Goal: Task Accomplishment & Management: Manage account settings

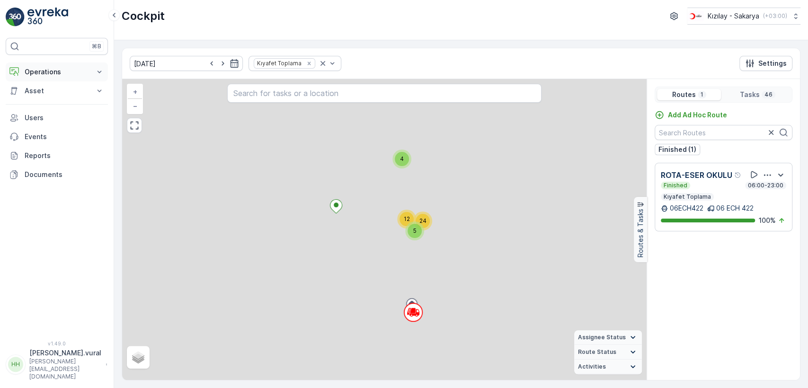
click at [80, 72] on p "Operations" at bounding box center [57, 71] width 64 height 9
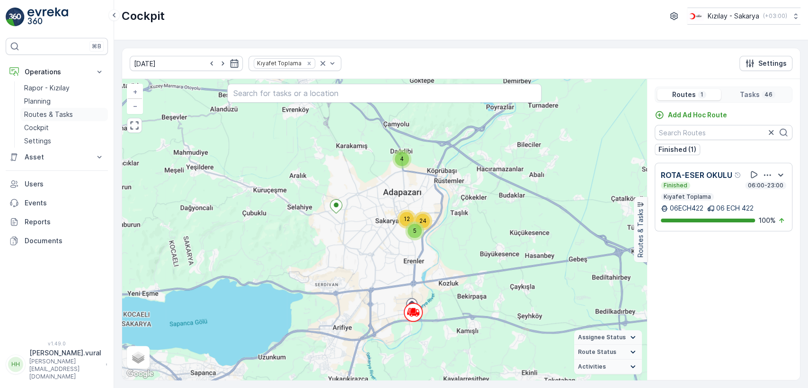
click at [69, 115] on p "Routes & Tasks" at bounding box center [48, 114] width 49 height 9
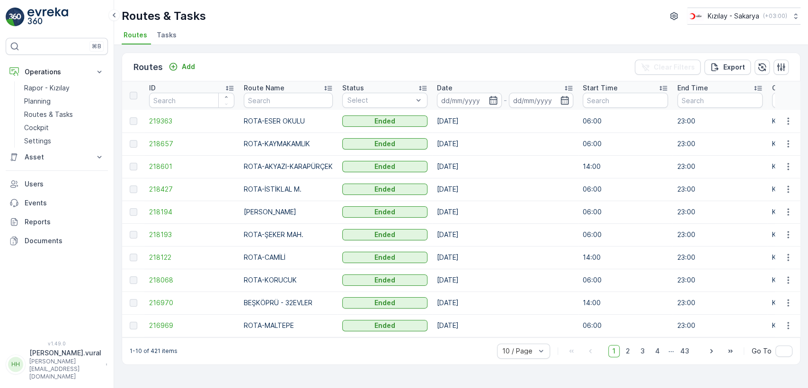
click at [793, 113] on td at bounding box center [788, 121] width 26 height 23
click at [793, 114] on td at bounding box center [788, 121] width 26 height 23
click at [789, 117] on icon "button" at bounding box center [787, 120] width 9 height 9
click at [778, 131] on span "See More Details" at bounding box center [765, 135] width 55 height 9
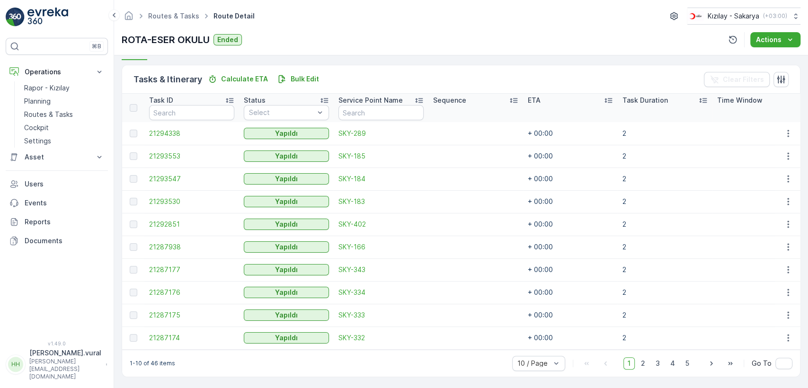
scroll to position [225, 0]
drag, startPoint x: 641, startPoint y: 368, endPoint x: 640, endPoint y: 362, distance: 6.3
click at [640, 364] on div "10 / Page 1 2 3 4 5 Go To" at bounding box center [652, 361] width 280 height 15
click at [640, 362] on span "2" at bounding box center [643, 362] width 13 height 12
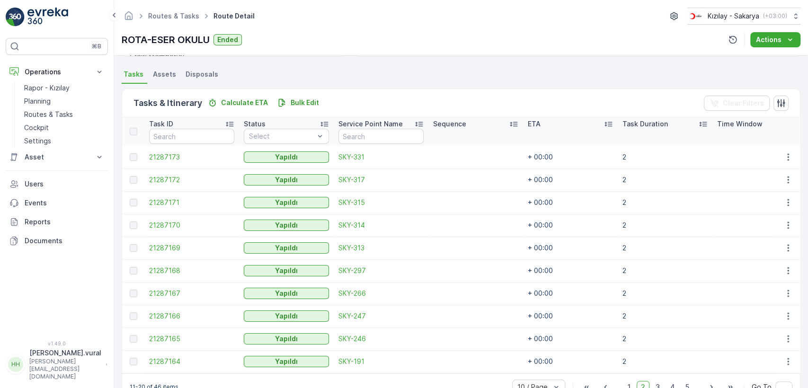
scroll to position [225, 0]
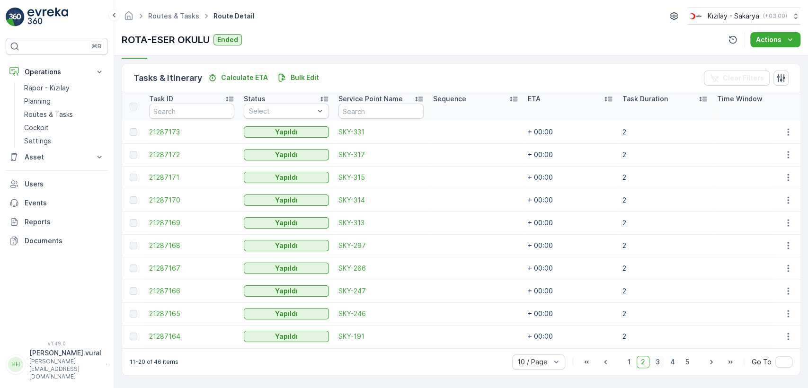
click at [653, 361] on span "3" at bounding box center [657, 362] width 13 height 12
click at [676, 365] on span "4" at bounding box center [672, 362] width 13 height 12
click at [685, 367] on span "5" at bounding box center [687, 362] width 12 height 12
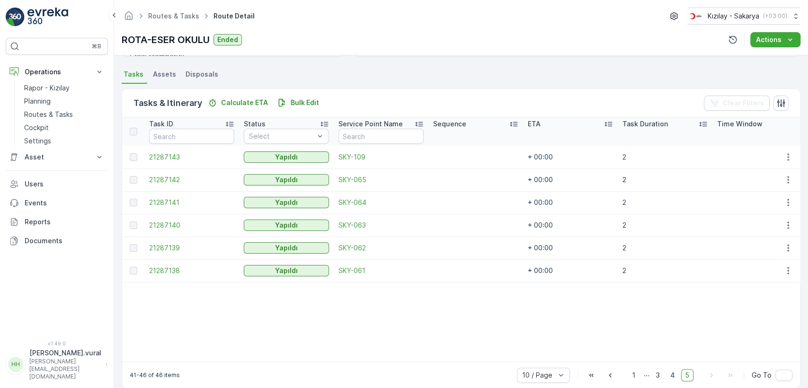
scroll to position [213, 0]
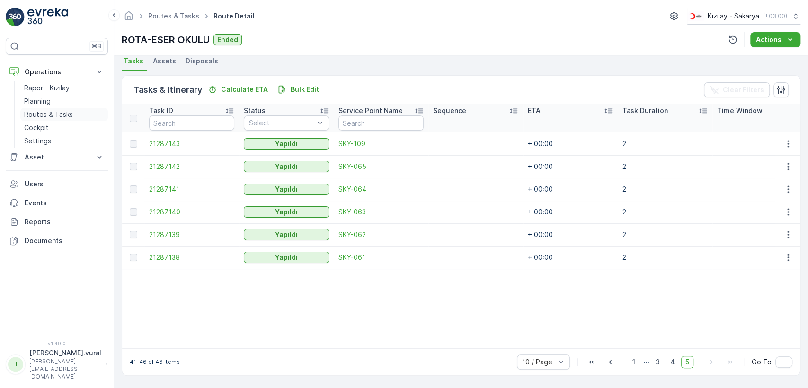
click at [84, 111] on link "Routes & Tasks" at bounding box center [64, 114] width 88 height 13
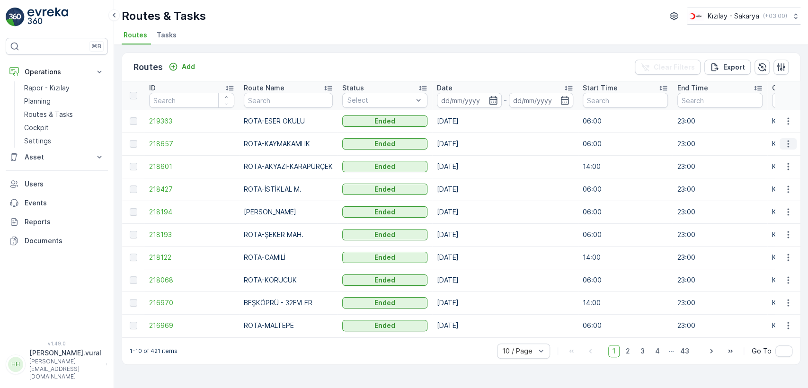
click at [790, 148] on icon "button" at bounding box center [787, 143] width 9 height 9
click at [785, 157] on span "See More Details" at bounding box center [765, 157] width 55 height 9
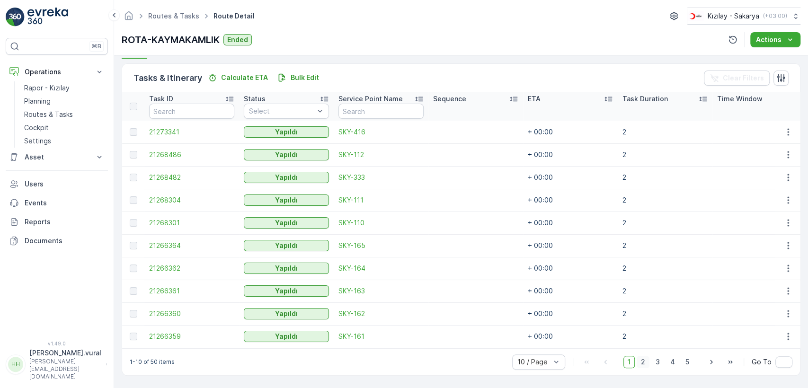
click at [645, 363] on span "2" at bounding box center [643, 362] width 13 height 12
click at [658, 357] on span "3" at bounding box center [657, 362] width 13 height 12
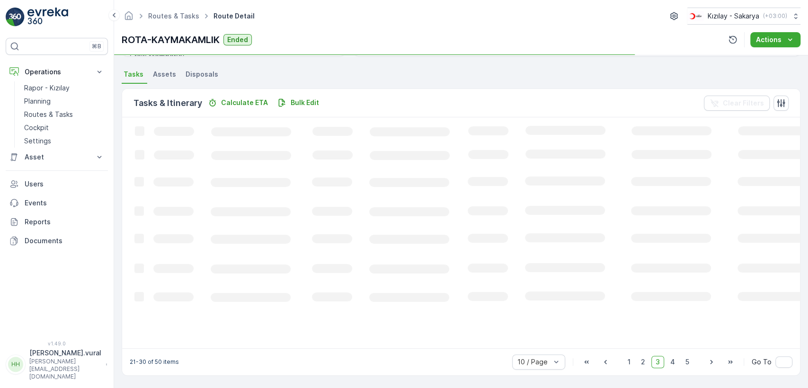
scroll to position [225, 0]
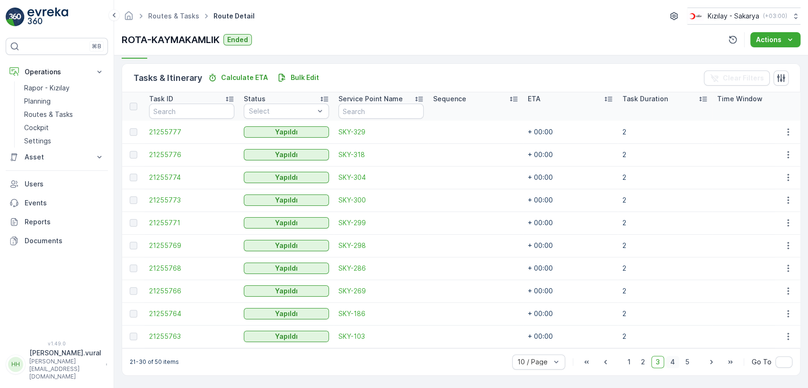
click at [667, 363] on span "4" at bounding box center [672, 362] width 13 height 12
click at [682, 360] on span "5" at bounding box center [687, 362] width 12 height 12
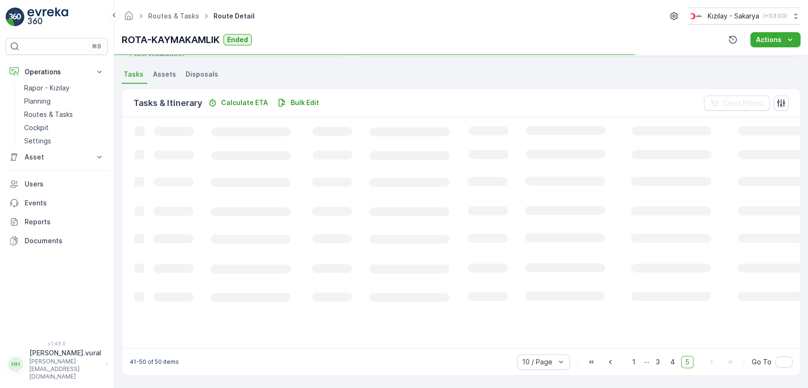
scroll to position [225, 0]
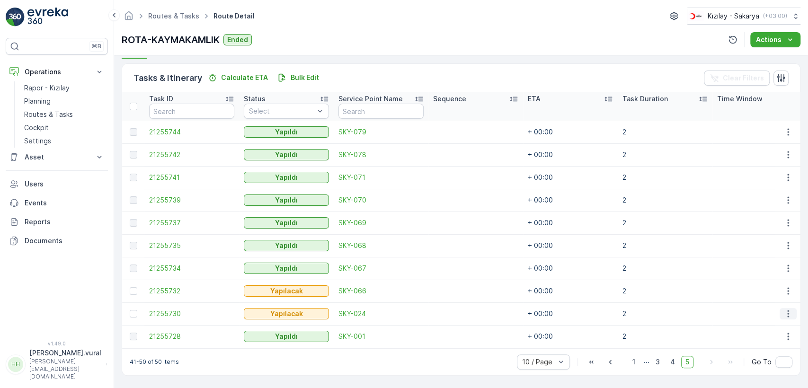
click at [790, 313] on icon "button" at bounding box center [787, 313] width 9 height 9
click at [766, 302] on ul "See More Details Edit Change Route Remove from Route [GEOGRAPHIC_DATA]" at bounding box center [772, 267] width 75 height 74
click at [766, 300] on div "Delete" at bounding box center [772, 295] width 71 height 13
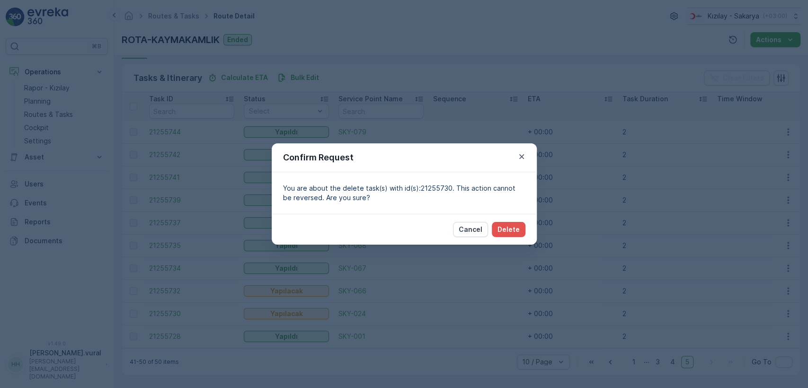
click at [529, 230] on div "Cancel Delete" at bounding box center [404, 229] width 265 height 31
click at [510, 227] on p "Delete" at bounding box center [508, 229] width 22 height 9
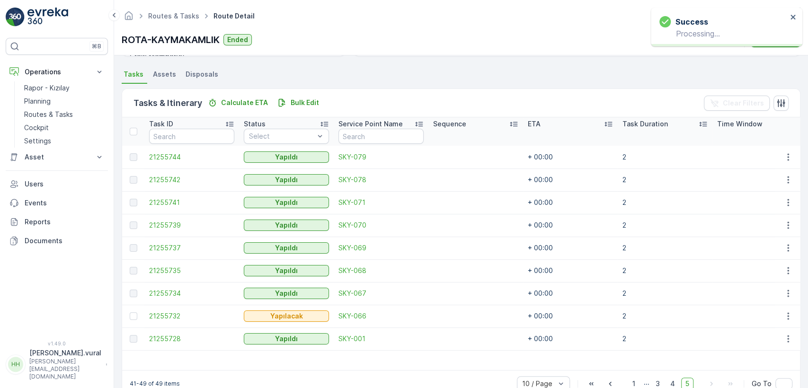
scroll to position [222, 0]
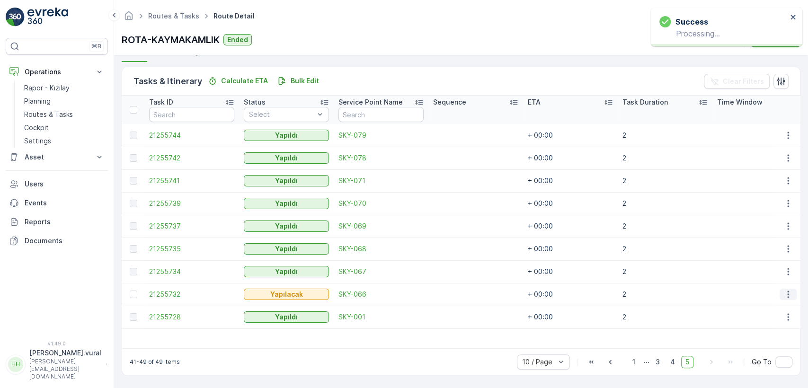
click at [783, 290] on icon "button" at bounding box center [787, 294] width 9 height 9
click at [749, 361] on span "Delete" at bounding box center [752, 360] width 22 height 9
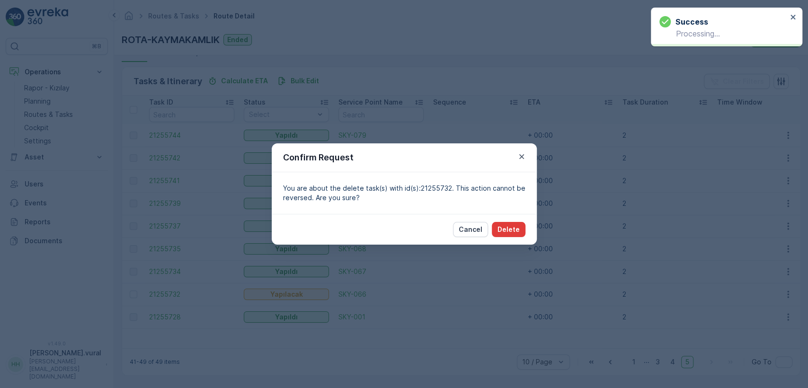
click at [514, 223] on button "Delete" at bounding box center [509, 229] width 34 height 15
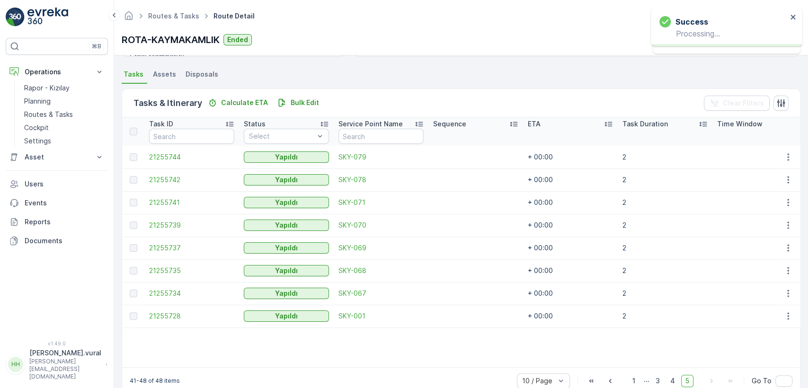
scroll to position [219, 0]
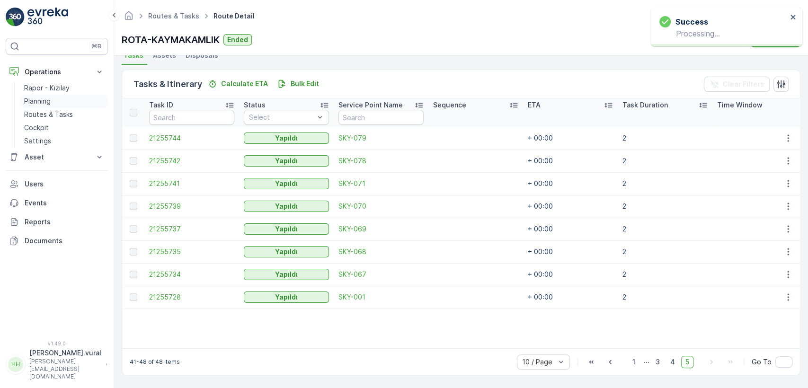
click at [62, 106] on link "Planning" at bounding box center [64, 101] width 88 height 13
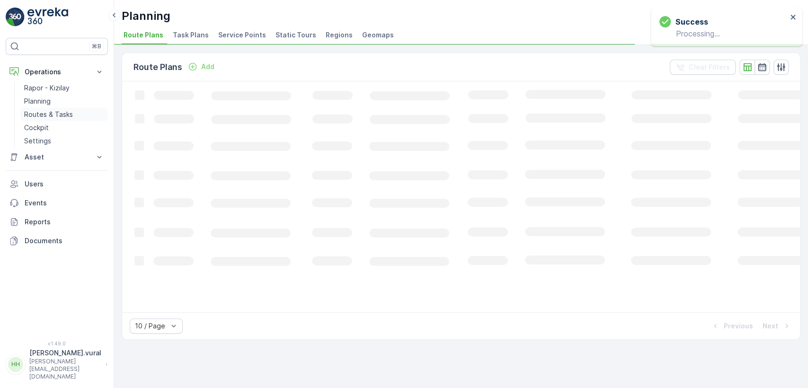
click at [61, 111] on p "Routes & Tasks" at bounding box center [48, 114] width 49 height 9
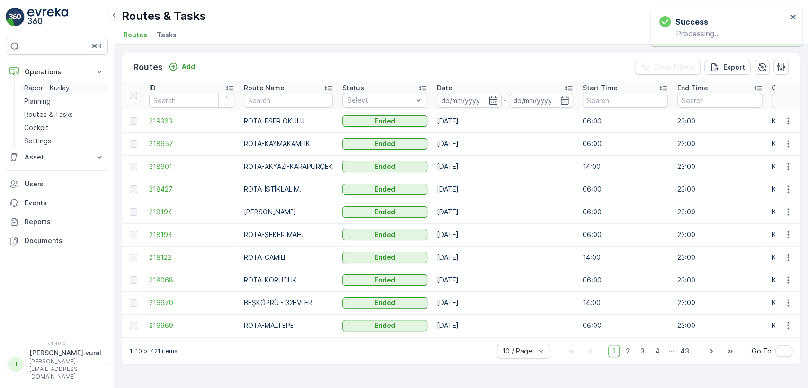
click at [58, 89] on p "Rapor - Kızılay" at bounding box center [46, 87] width 45 height 9
